Goal: Task Accomplishment & Management: Use online tool/utility

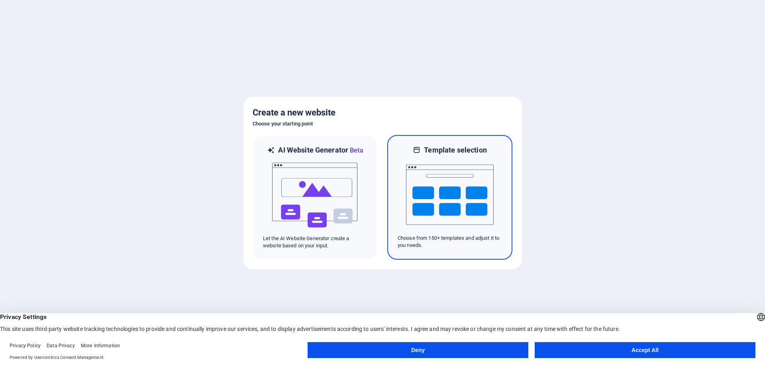
click at [425, 216] on img at bounding box center [450, 195] width 88 height 80
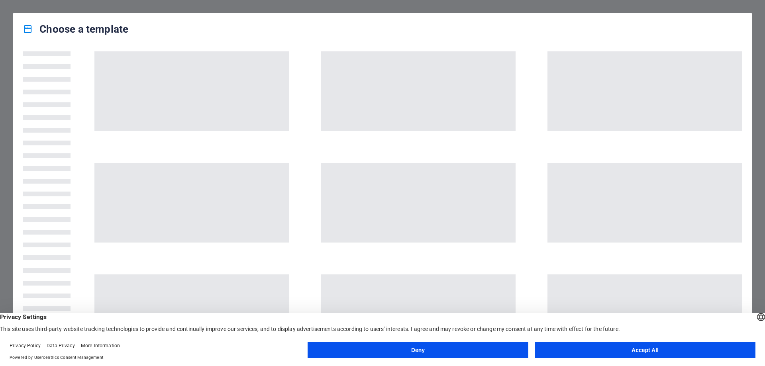
click at [565, 352] on button "Accept All" at bounding box center [645, 350] width 221 height 16
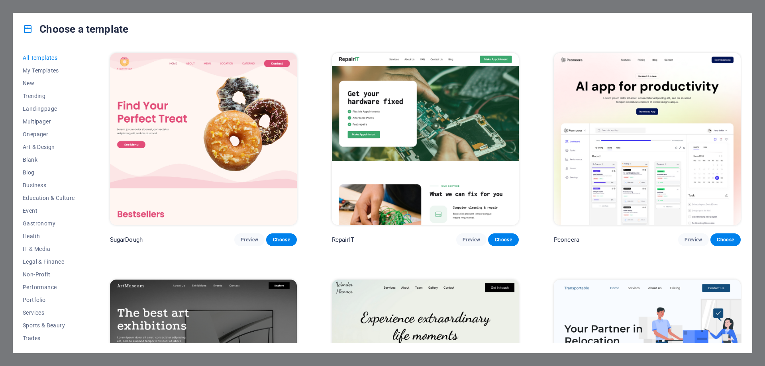
click at [245, 141] on img at bounding box center [203, 139] width 187 height 172
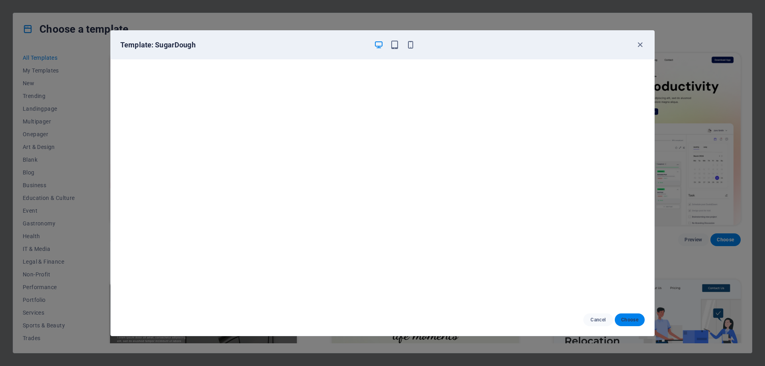
click at [639, 321] on button "Choose" at bounding box center [630, 320] width 30 height 13
